Goal: Task Accomplishment & Management: Check status

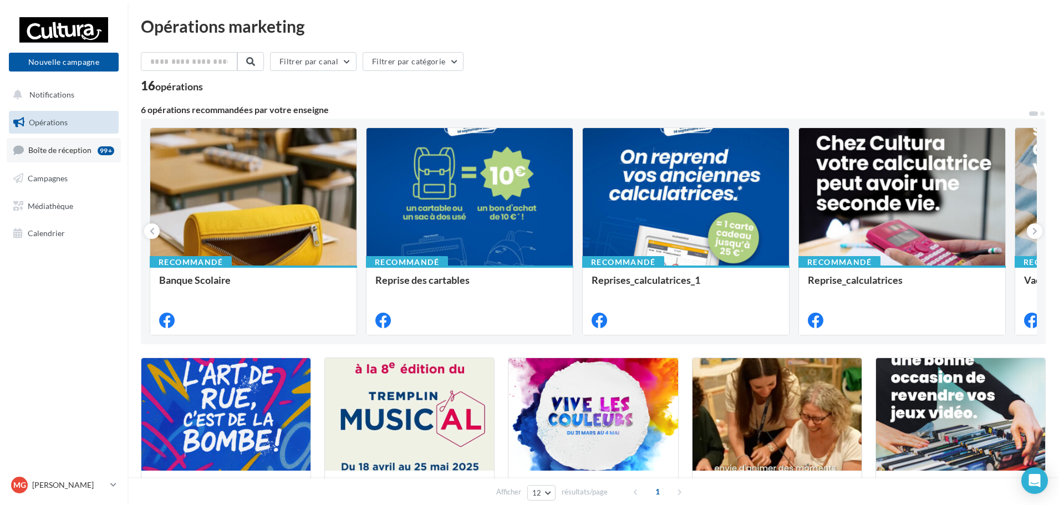
click at [72, 154] on span "Boîte de réception" at bounding box center [59, 149] width 63 height 9
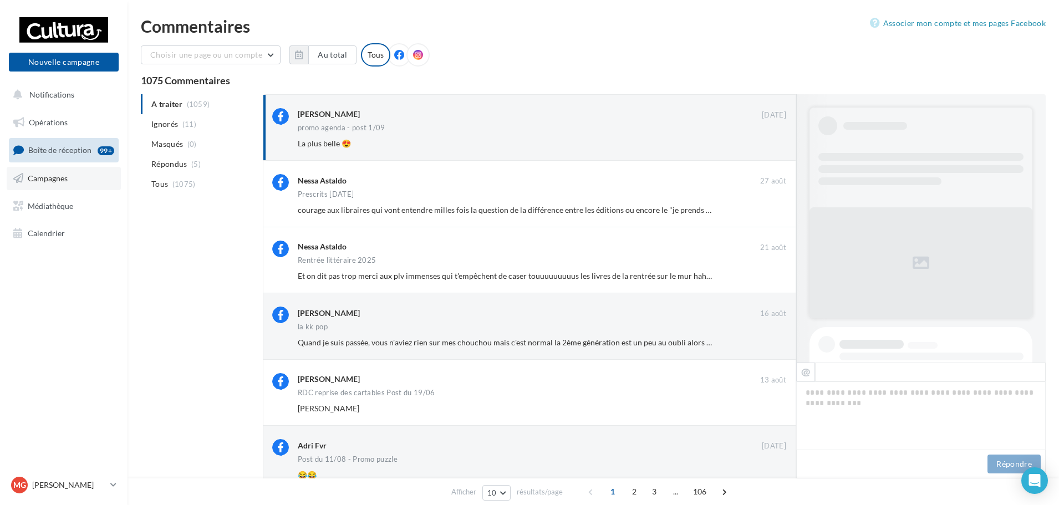
click at [55, 190] on link "Campagnes" at bounding box center [64, 178] width 114 height 23
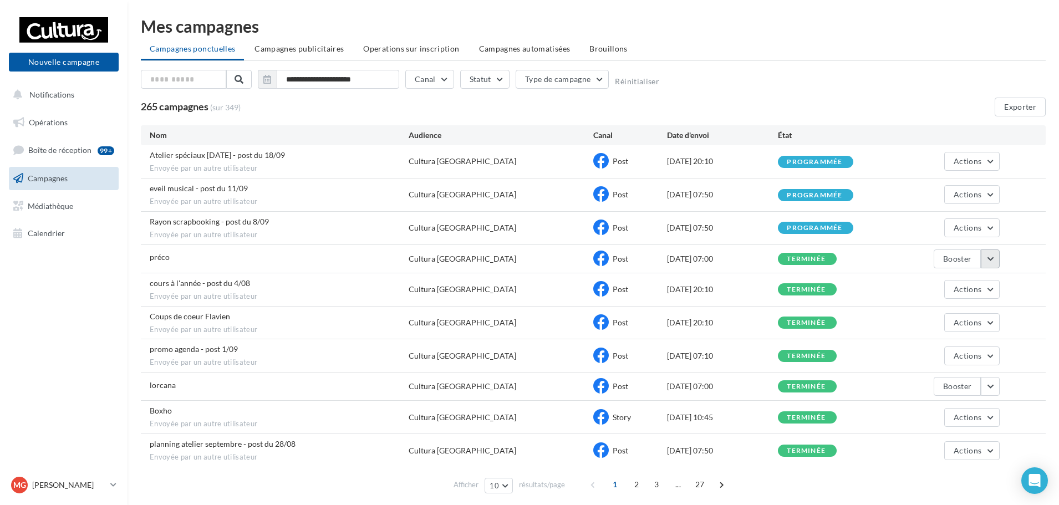
click at [989, 258] on button "button" at bounding box center [990, 259] width 19 height 19
click at [956, 282] on button "Voir les résultats" at bounding box center [944, 285] width 111 height 29
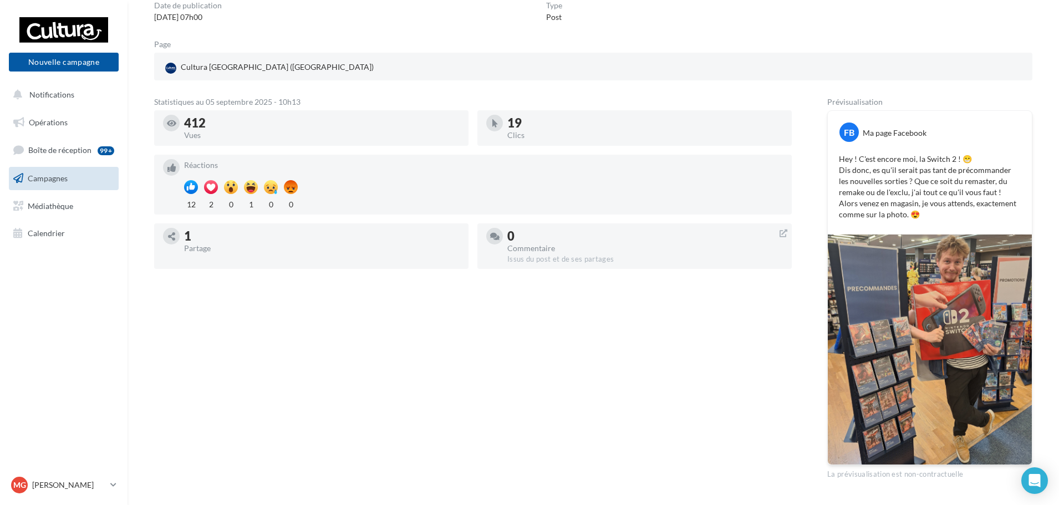
scroll to position [111, 0]
